Goal: Information Seeking & Learning: Learn about a topic

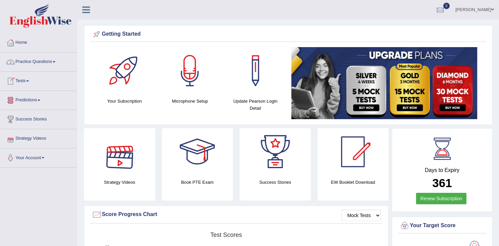
click at [31, 61] on link "Practice Questions" at bounding box center [38, 60] width 77 height 17
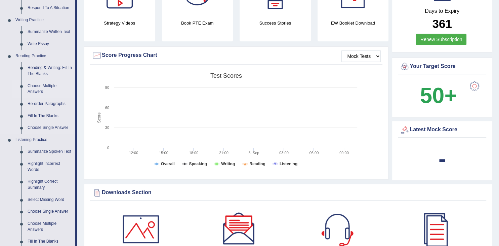
scroll to position [142, 0]
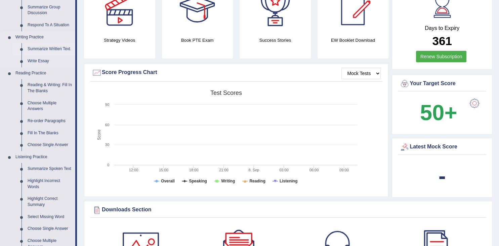
click at [44, 49] on link "Summarize Written Text" at bounding box center [50, 49] width 51 height 12
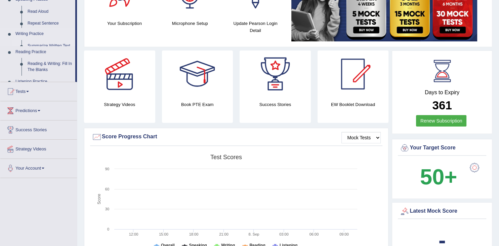
scroll to position [144, 0]
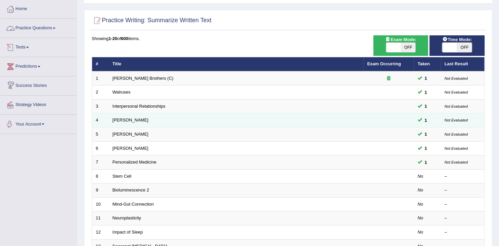
scroll to position [35, 0]
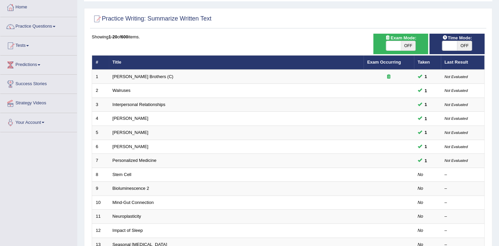
click at [446, 45] on span at bounding box center [449, 45] width 15 height 9
checkbox input "true"
click at [397, 45] on span at bounding box center [393, 45] width 15 height 9
checkbox input "true"
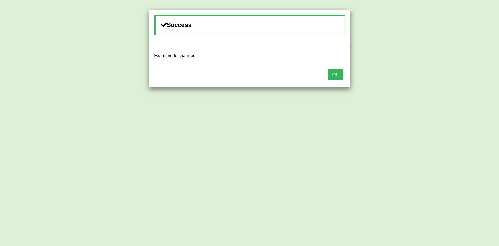
click at [332, 76] on button "OK" at bounding box center [335, 74] width 15 height 11
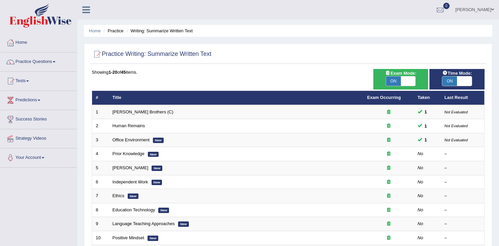
scroll to position [35, 0]
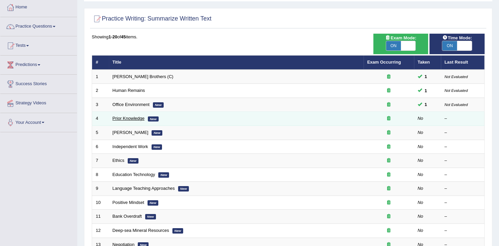
click at [115, 118] on link "Prior Knowledge" at bounding box center [129, 118] width 32 height 5
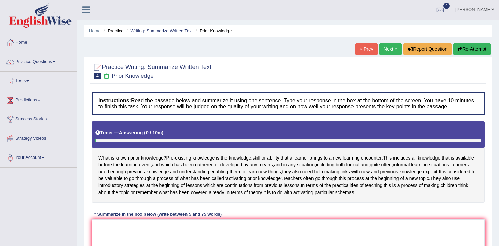
scroll to position [106, 0]
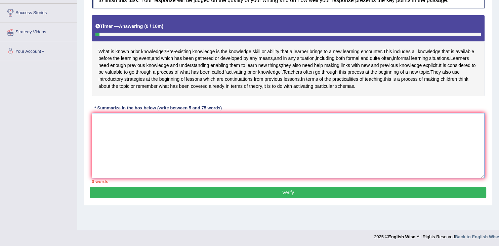
click at [136, 130] on textarea at bounding box center [288, 145] width 393 height 65
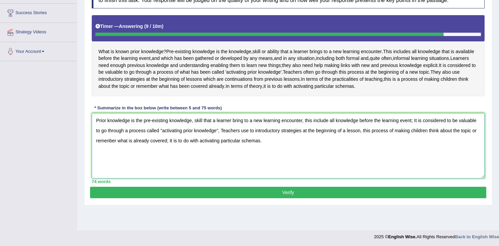
type textarea "Prior knowledge is the pre-existing knowledge, skill that a learner bring to a …"
click at [358, 196] on button "Verify" at bounding box center [288, 191] width 396 height 11
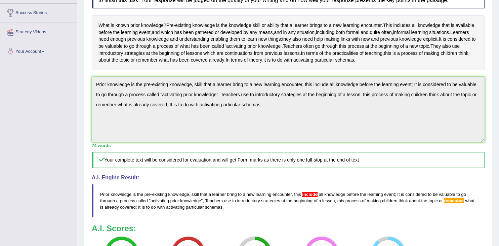
scroll to position [89, 0]
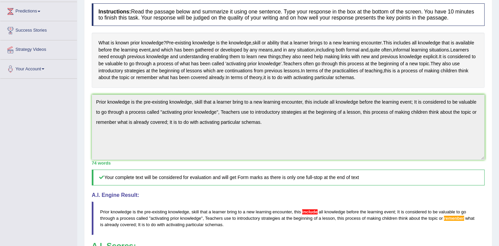
click at [304, 214] on span "i n c l u d e" at bounding box center [309, 211] width 15 height 5
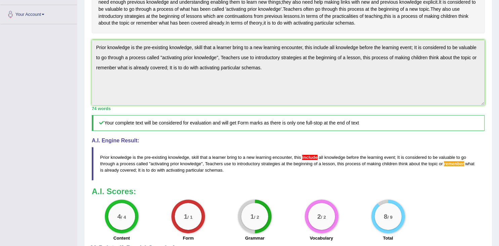
scroll to position [0, 0]
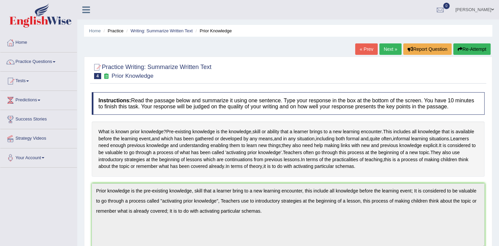
click at [387, 48] on link "Next »" at bounding box center [390, 48] width 22 height 11
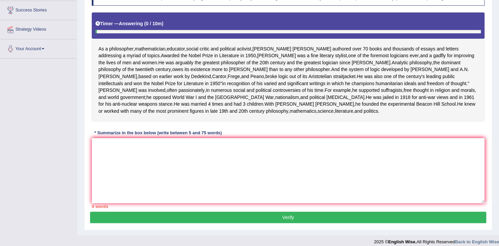
scroll to position [106, 0]
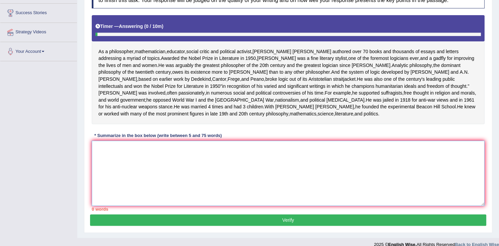
click at [128, 181] on textarea at bounding box center [288, 172] width 393 height 65
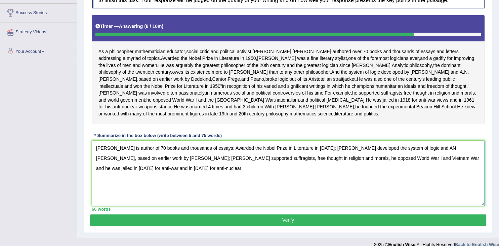
click at [138, 195] on textarea "[PERSON_NAME] is author of 70 books and thousands of essays; Awarded the Nobel …" at bounding box center [288, 172] width 393 height 65
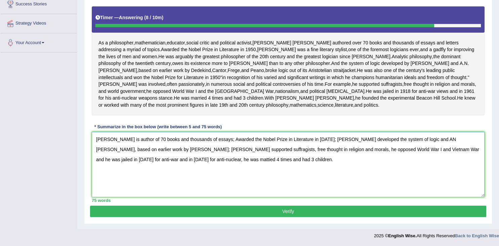
scroll to position [141, 0]
type textarea "[PERSON_NAME] is author of 70 books and thousands of essays; Awarded the Nobel …"
click at [245, 215] on button "Verify" at bounding box center [288, 210] width 396 height 11
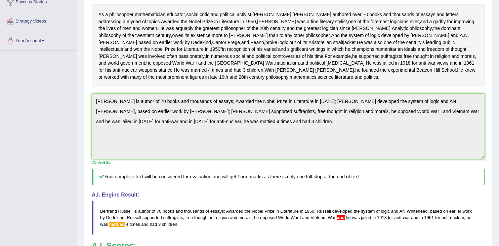
scroll to position [0, 0]
